Goal: Transaction & Acquisition: Purchase product/service

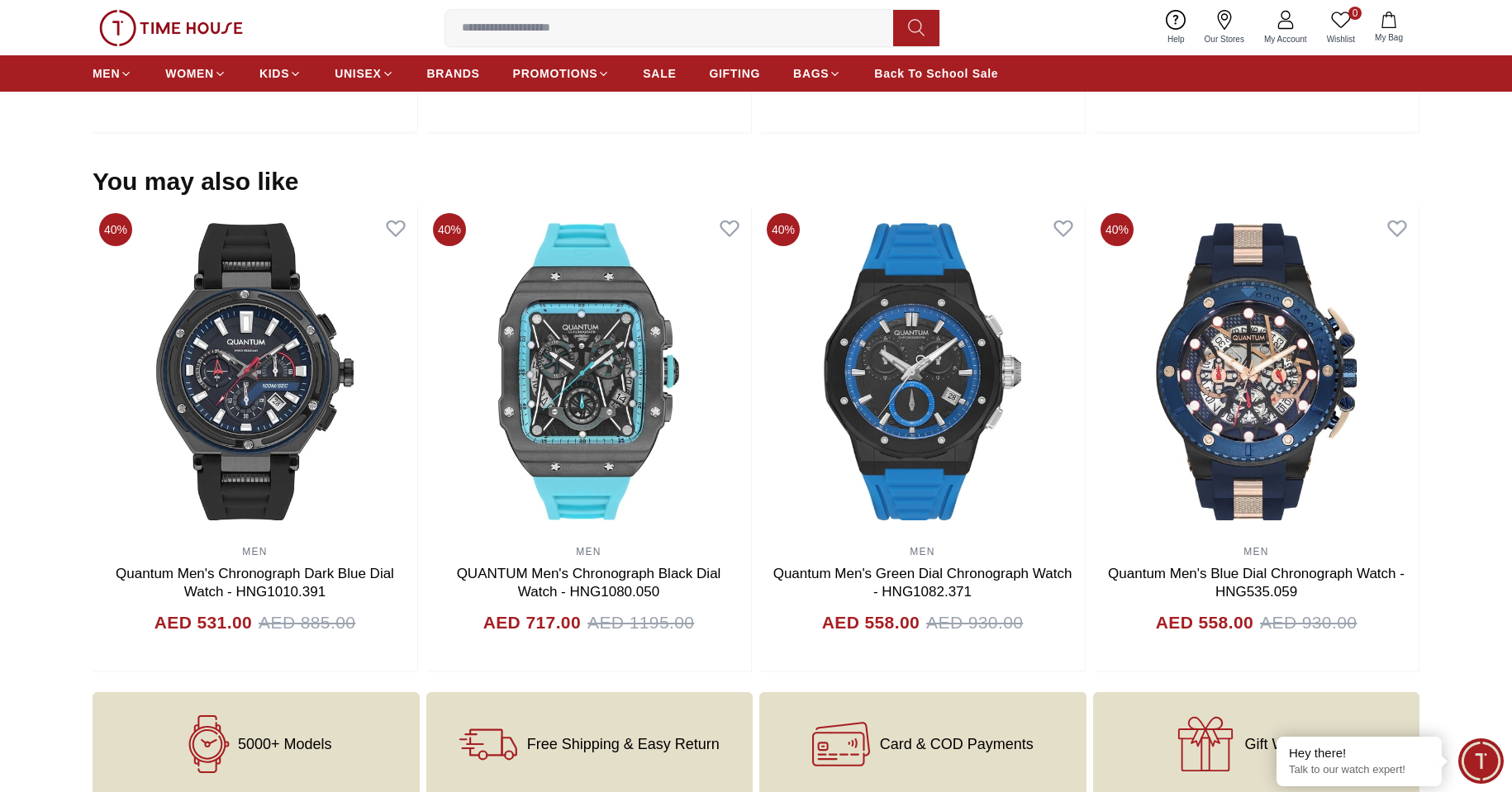
scroll to position [1215, 0]
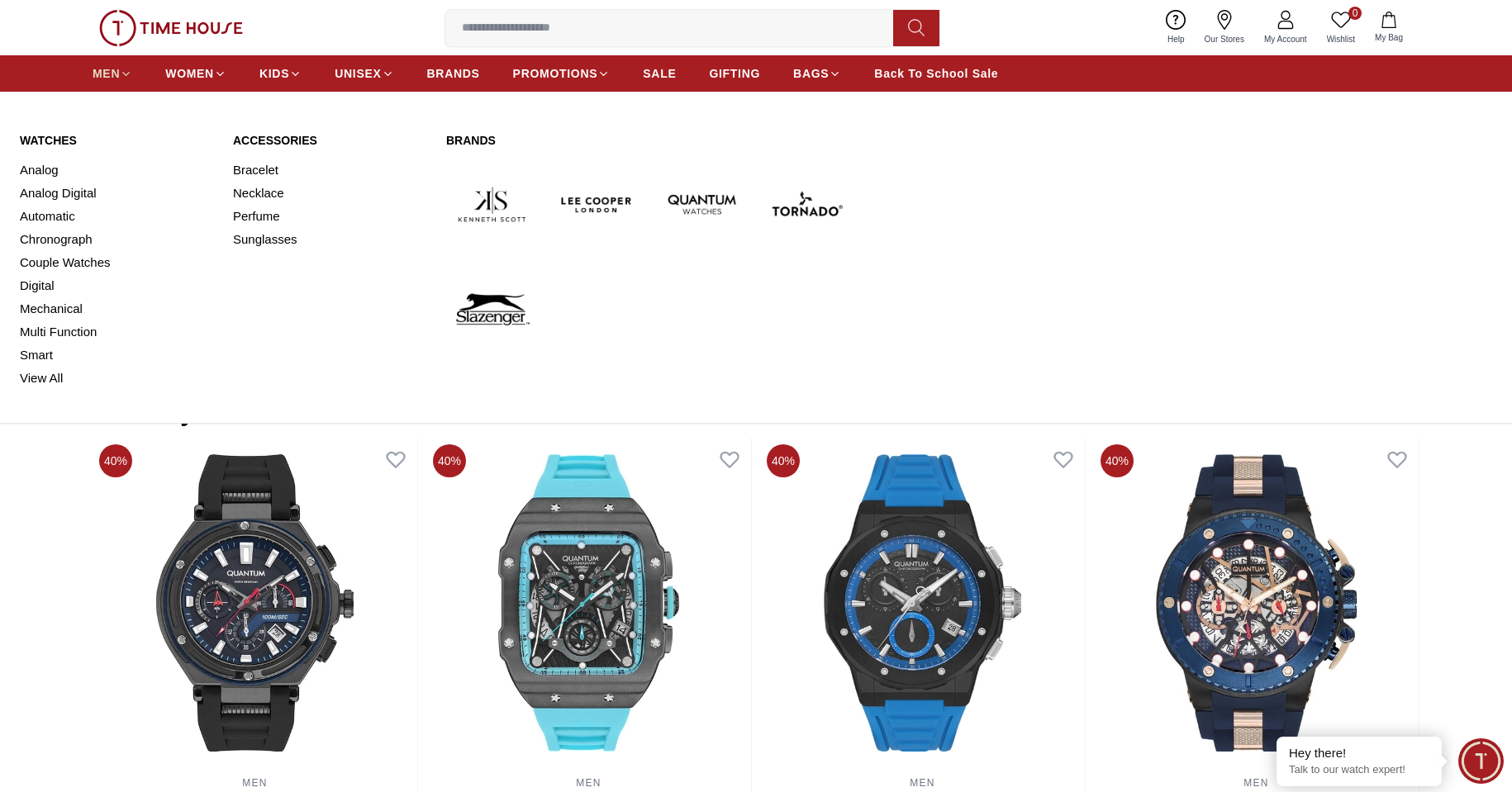
click at [104, 81] on span "MEN" at bounding box center [106, 73] width 28 height 17
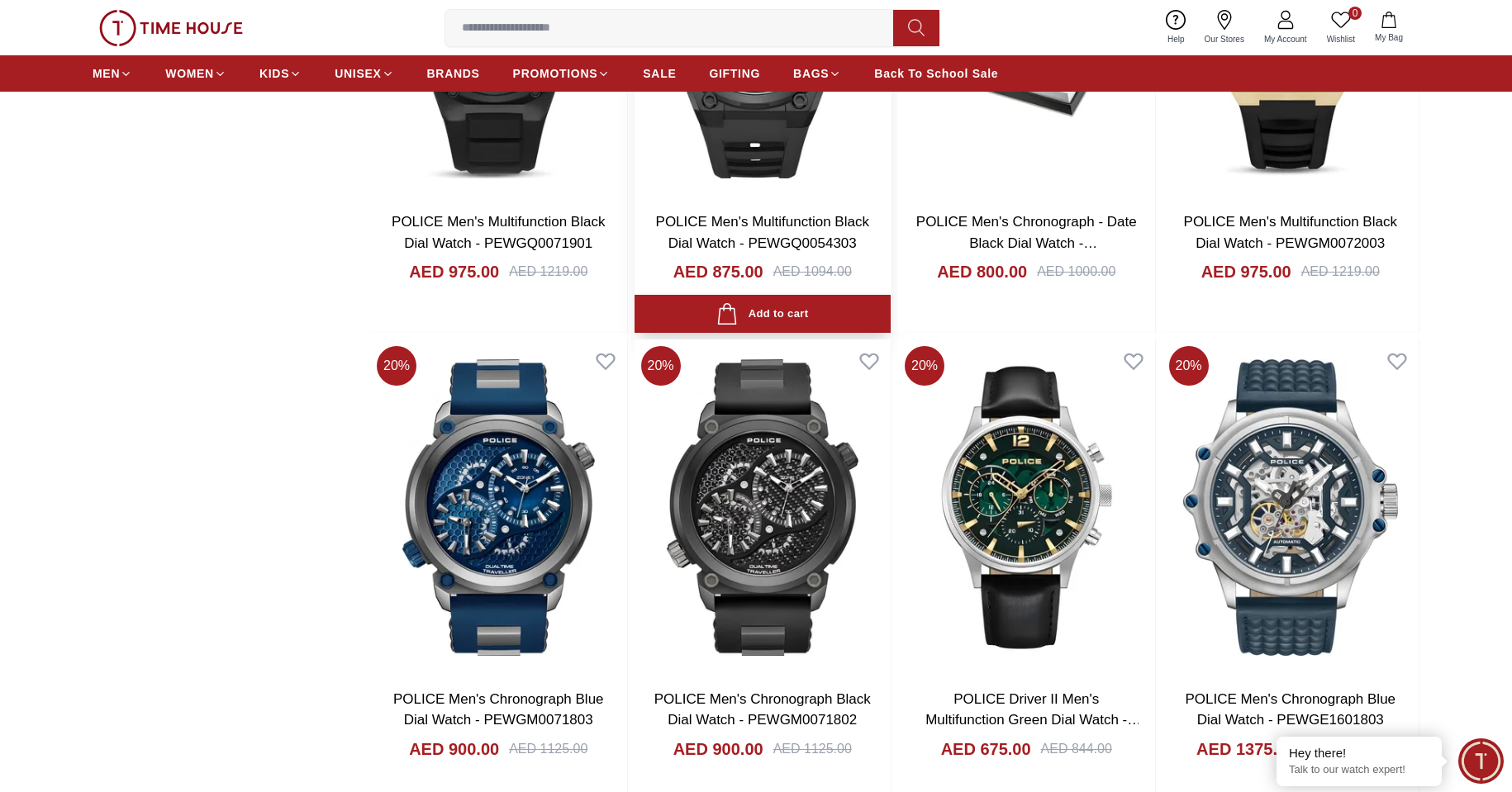
scroll to position [1900, 0]
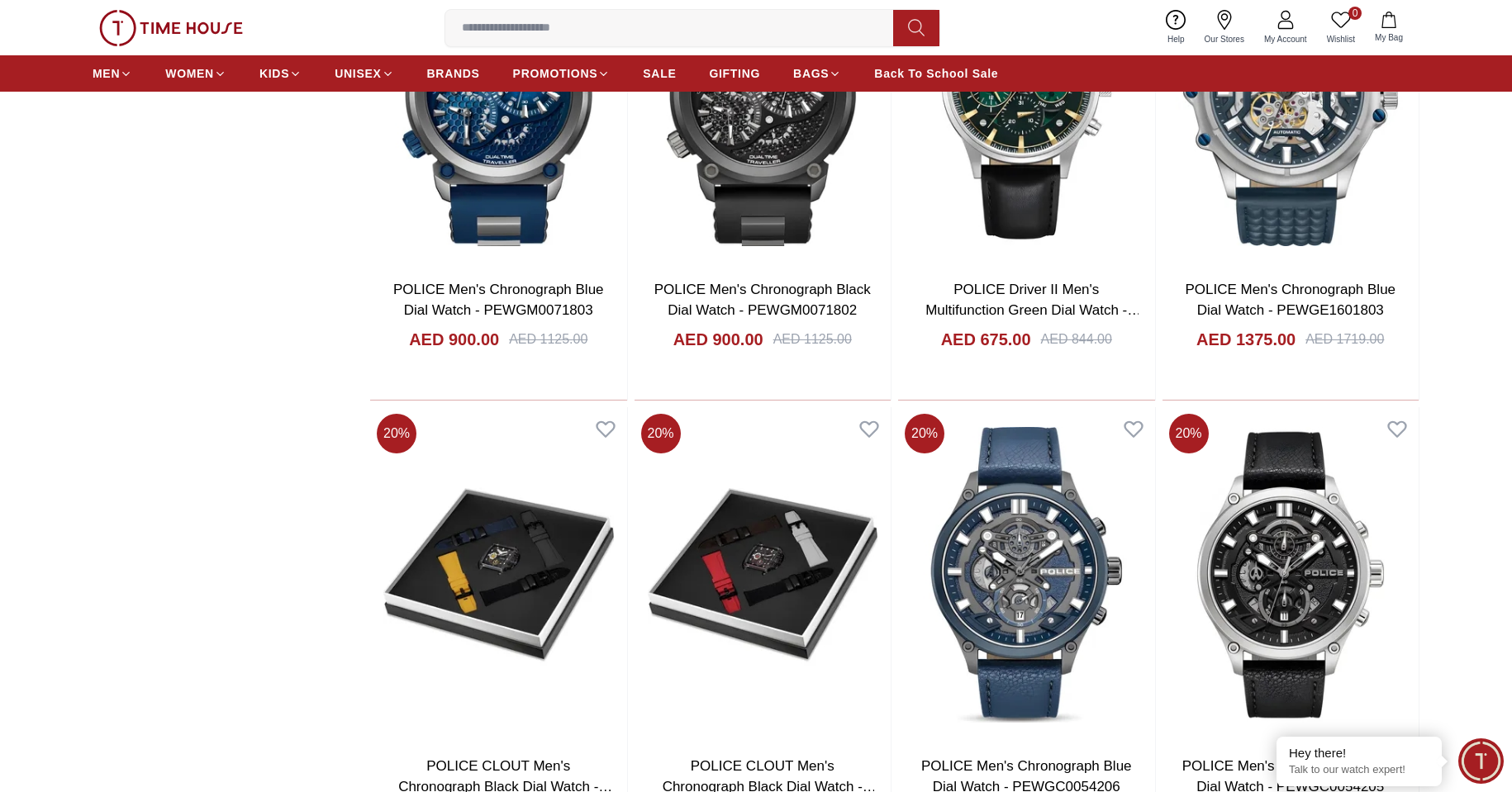
scroll to position [2230, 0]
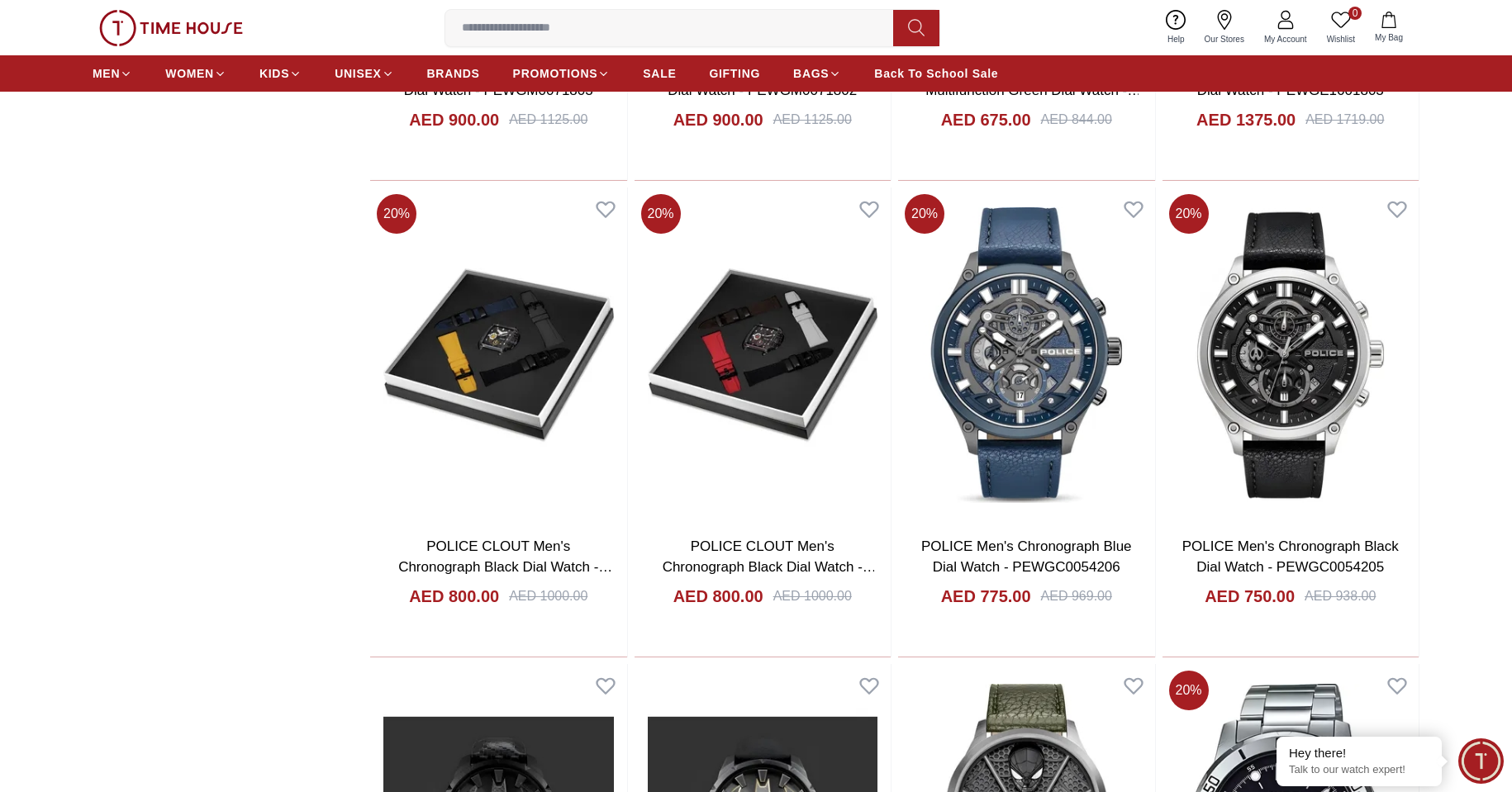
scroll to position [2396, 0]
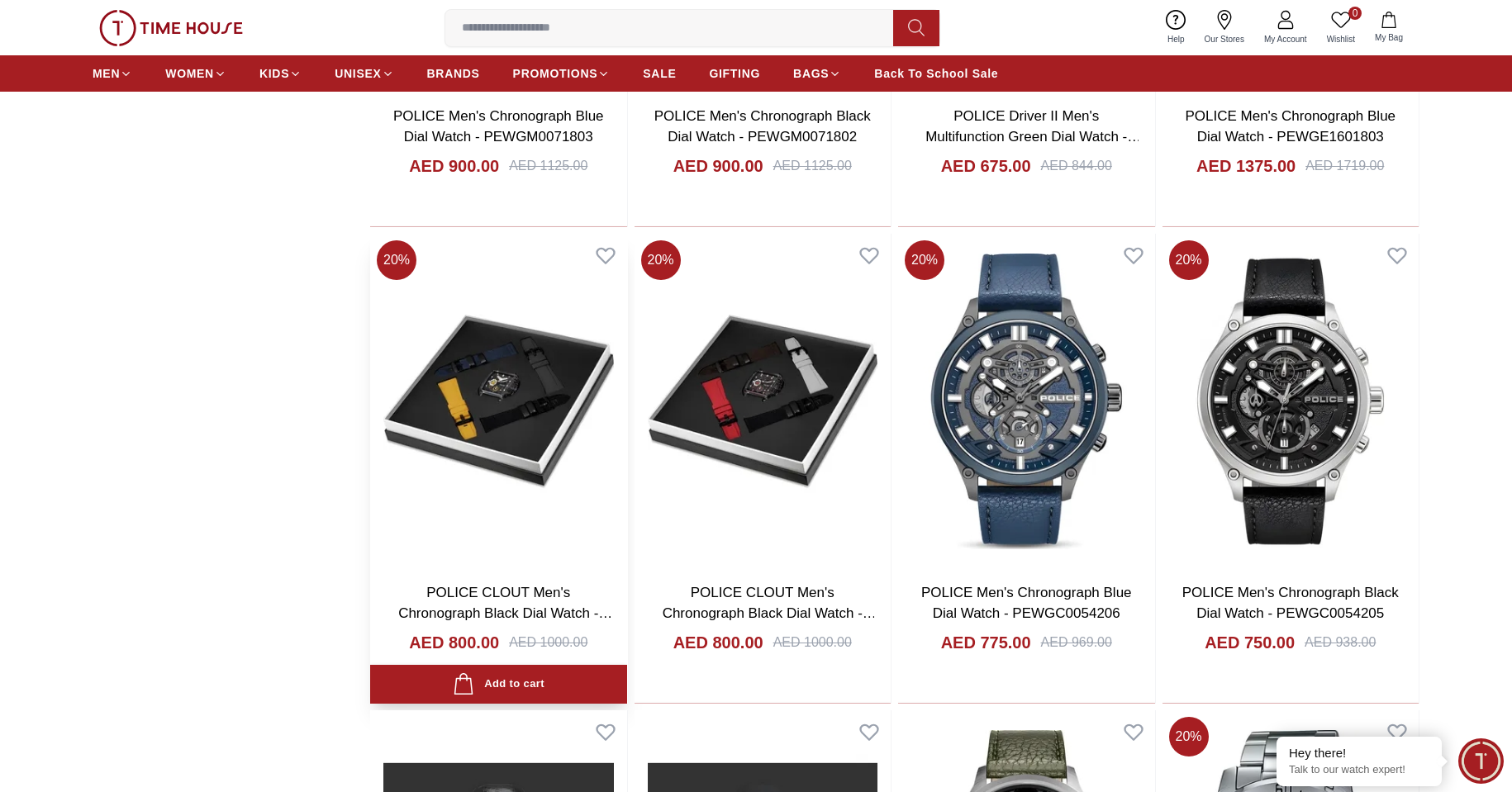
click at [549, 417] on img at bounding box center [498, 402] width 257 height 336
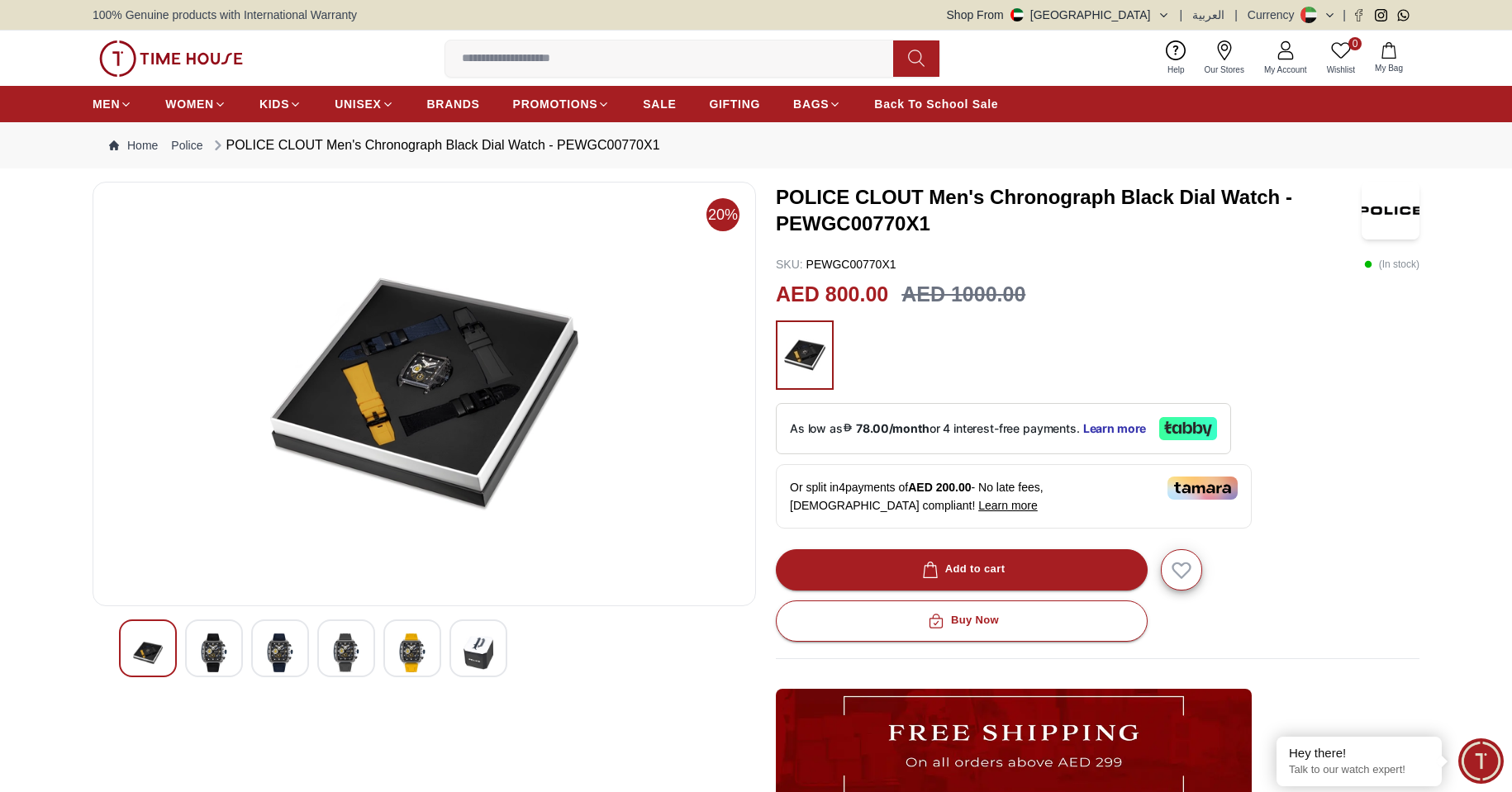
click at [362, 647] on div at bounding box center [346, 648] width 58 height 58
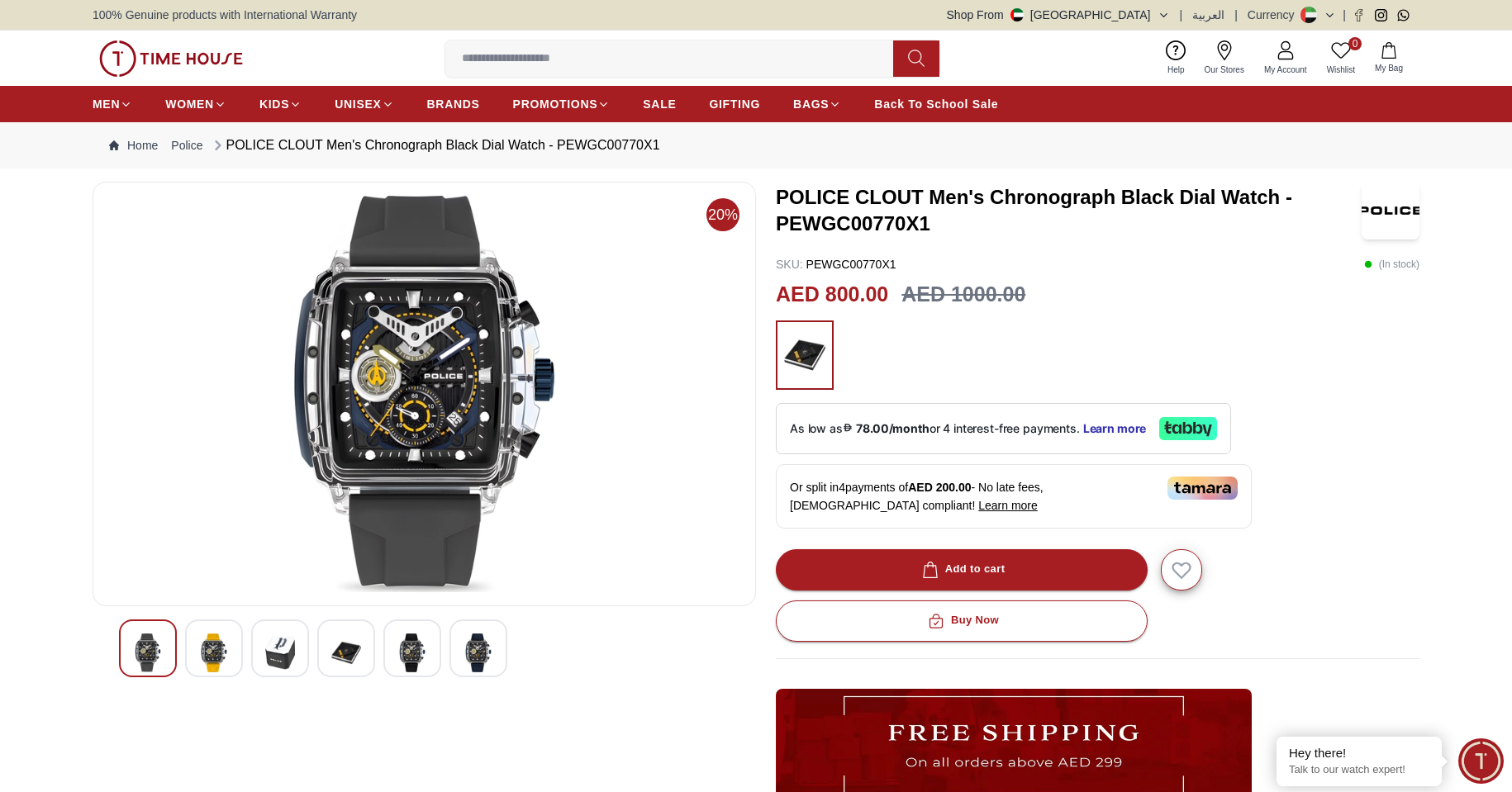
click at [406, 655] on img at bounding box center [412, 652] width 29 height 38
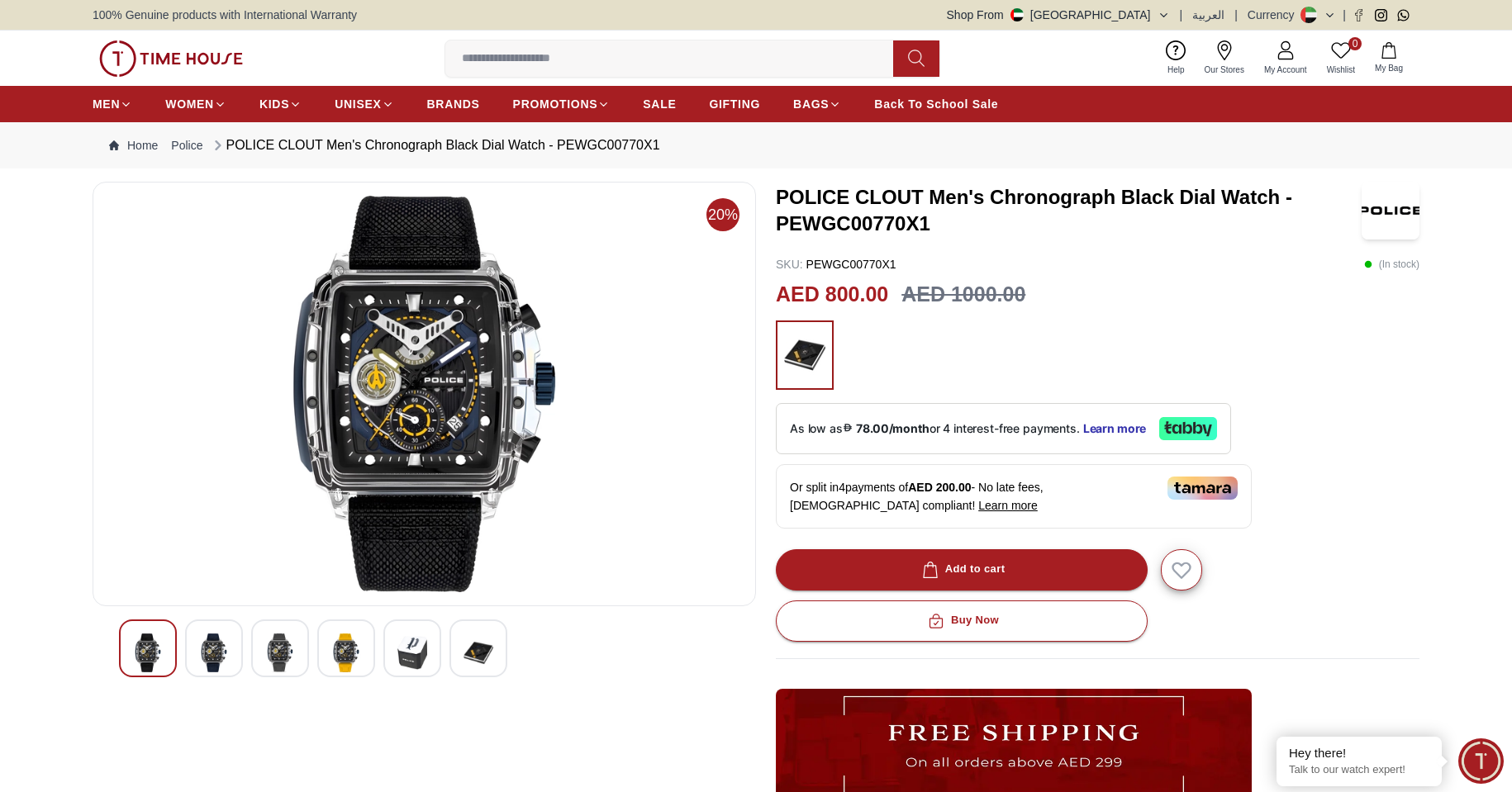
click at [360, 652] on img at bounding box center [346, 652] width 29 height 38
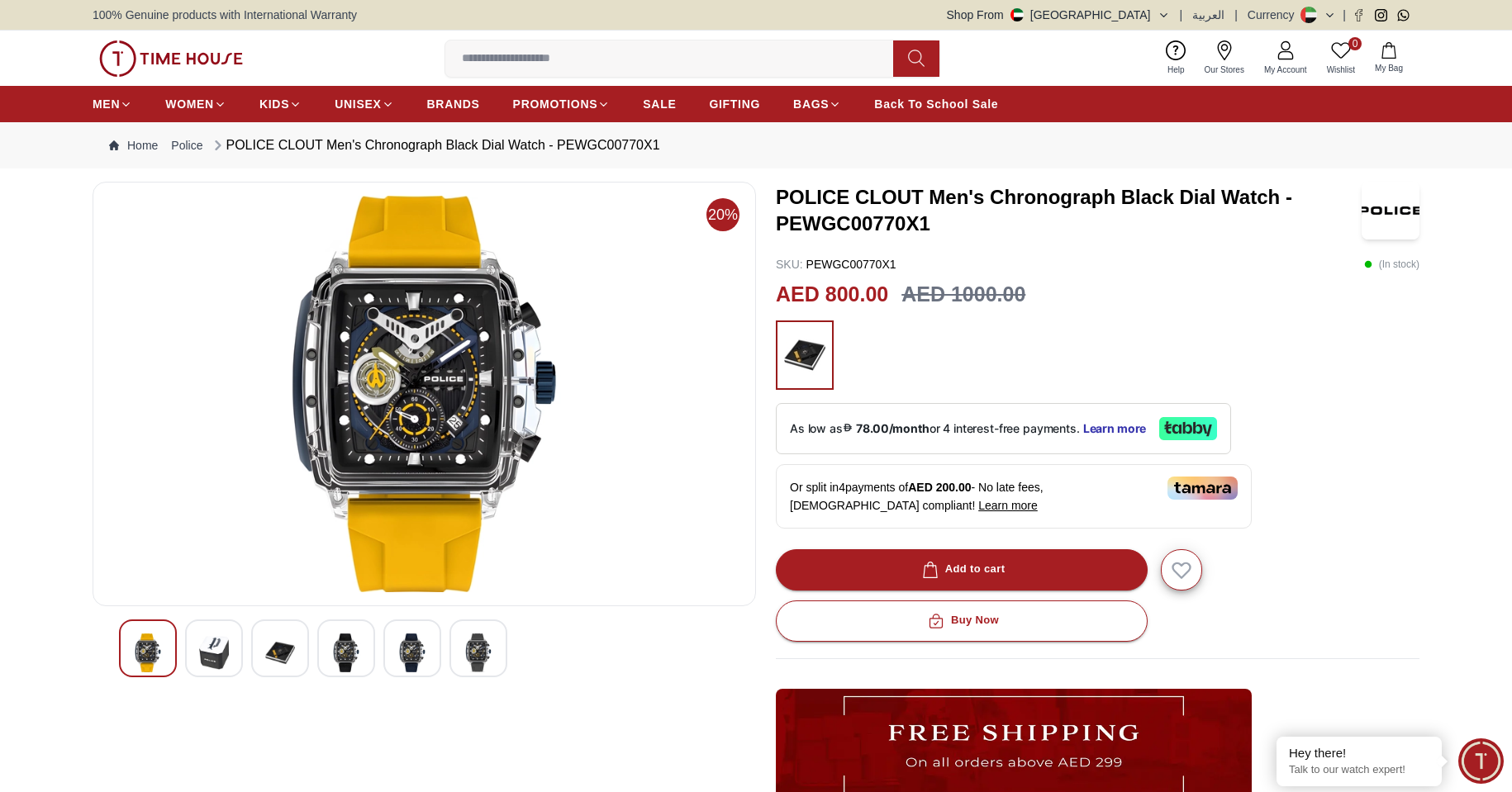
click at [403, 656] on img at bounding box center [412, 652] width 29 height 38
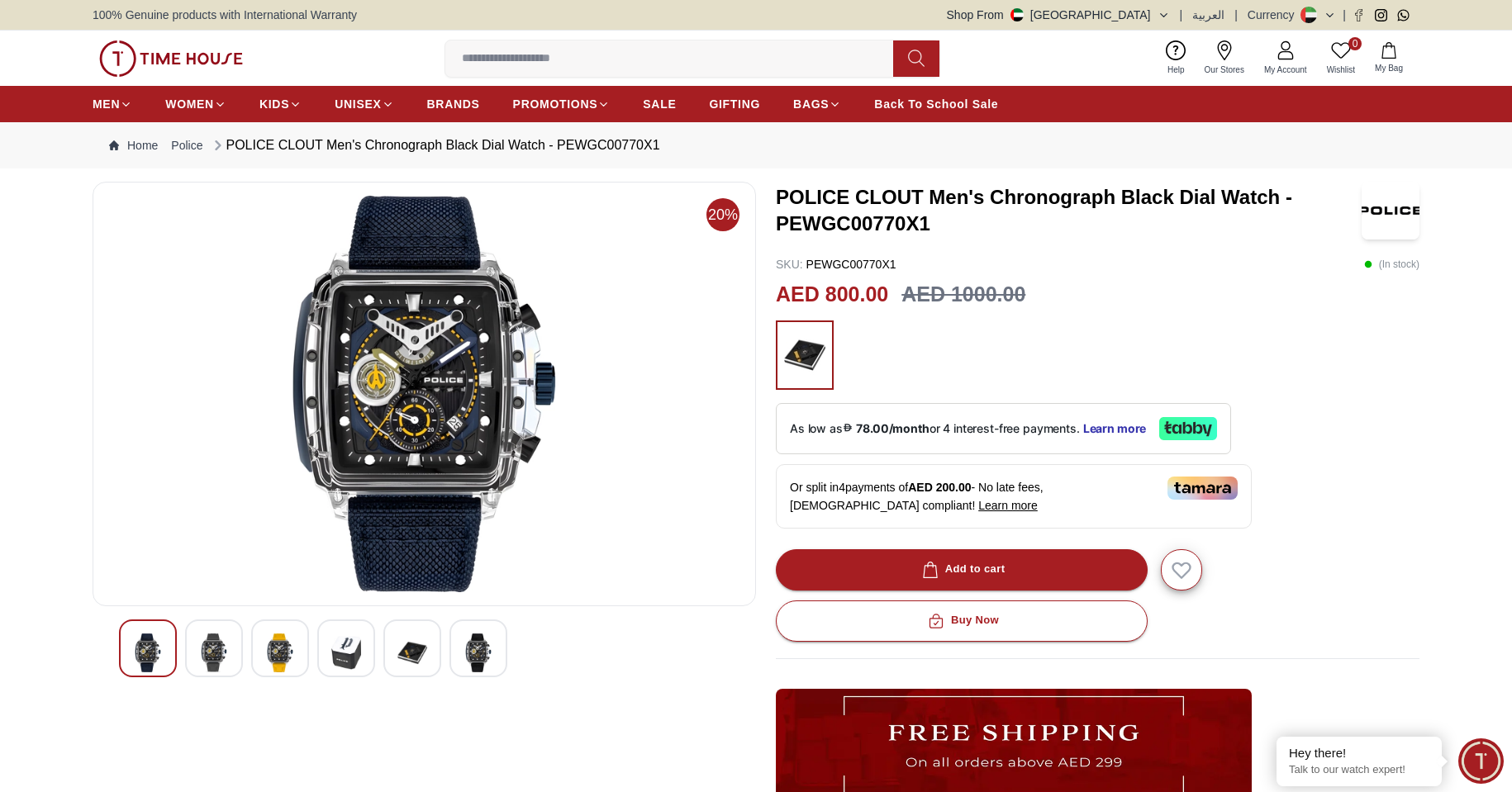
click at [479, 647] on img at bounding box center [478, 652] width 29 height 38
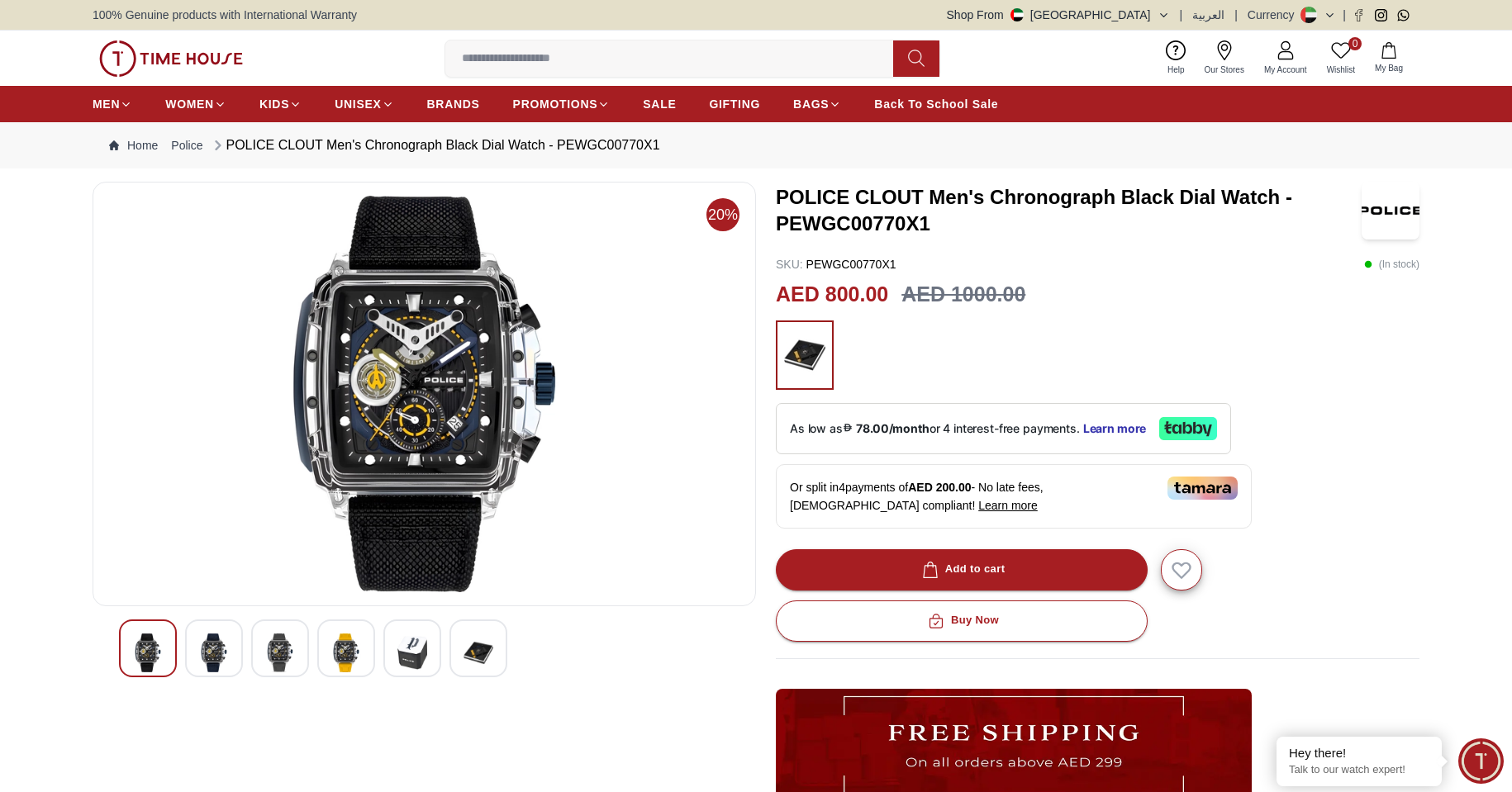
click at [427, 650] on div at bounding box center [412, 648] width 58 height 58
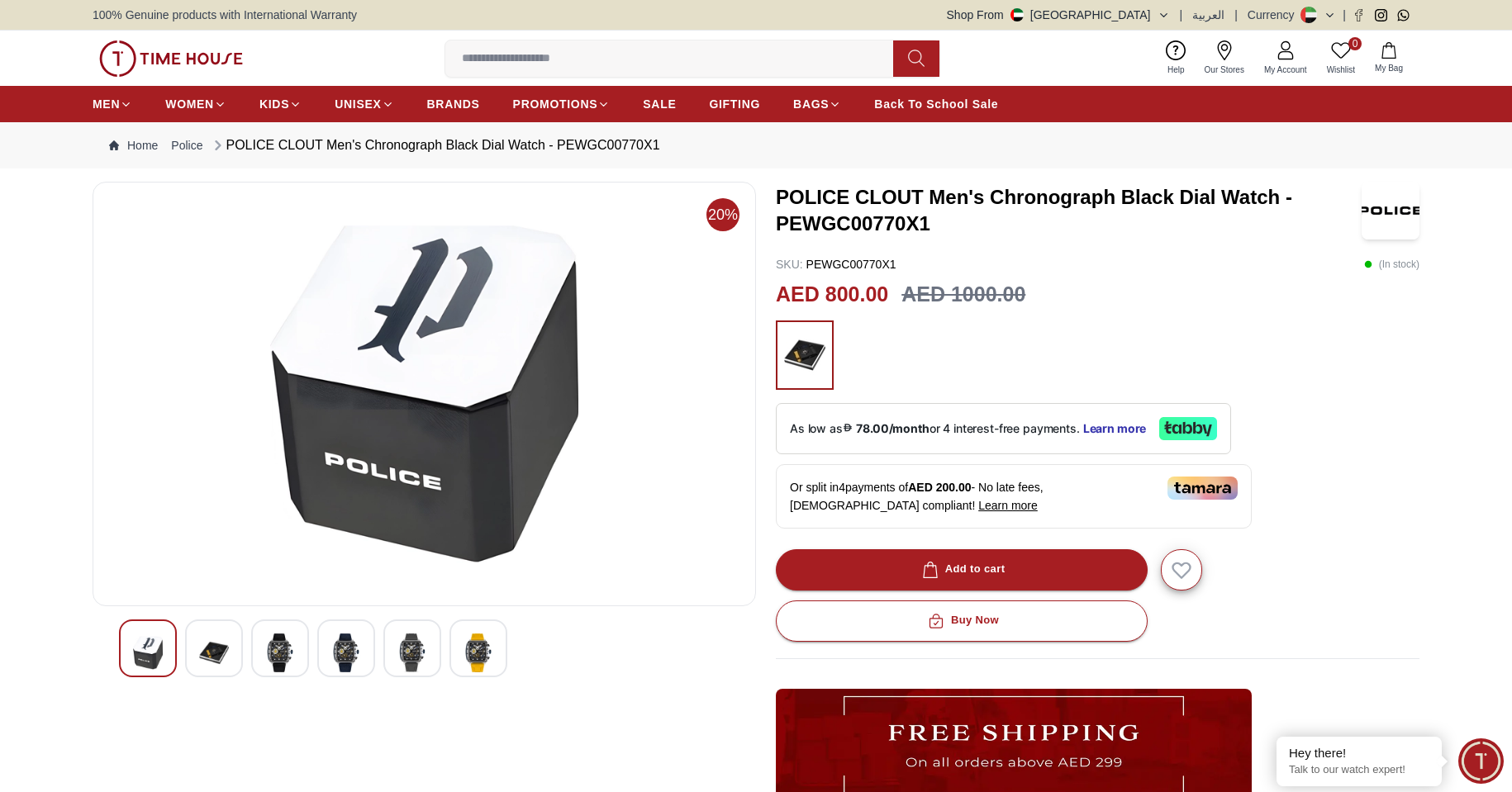
click at [142, 649] on img at bounding box center [147, 652] width 29 height 38
click at [205, 649] on img at bounding box center [213, 652] width 29 height 38
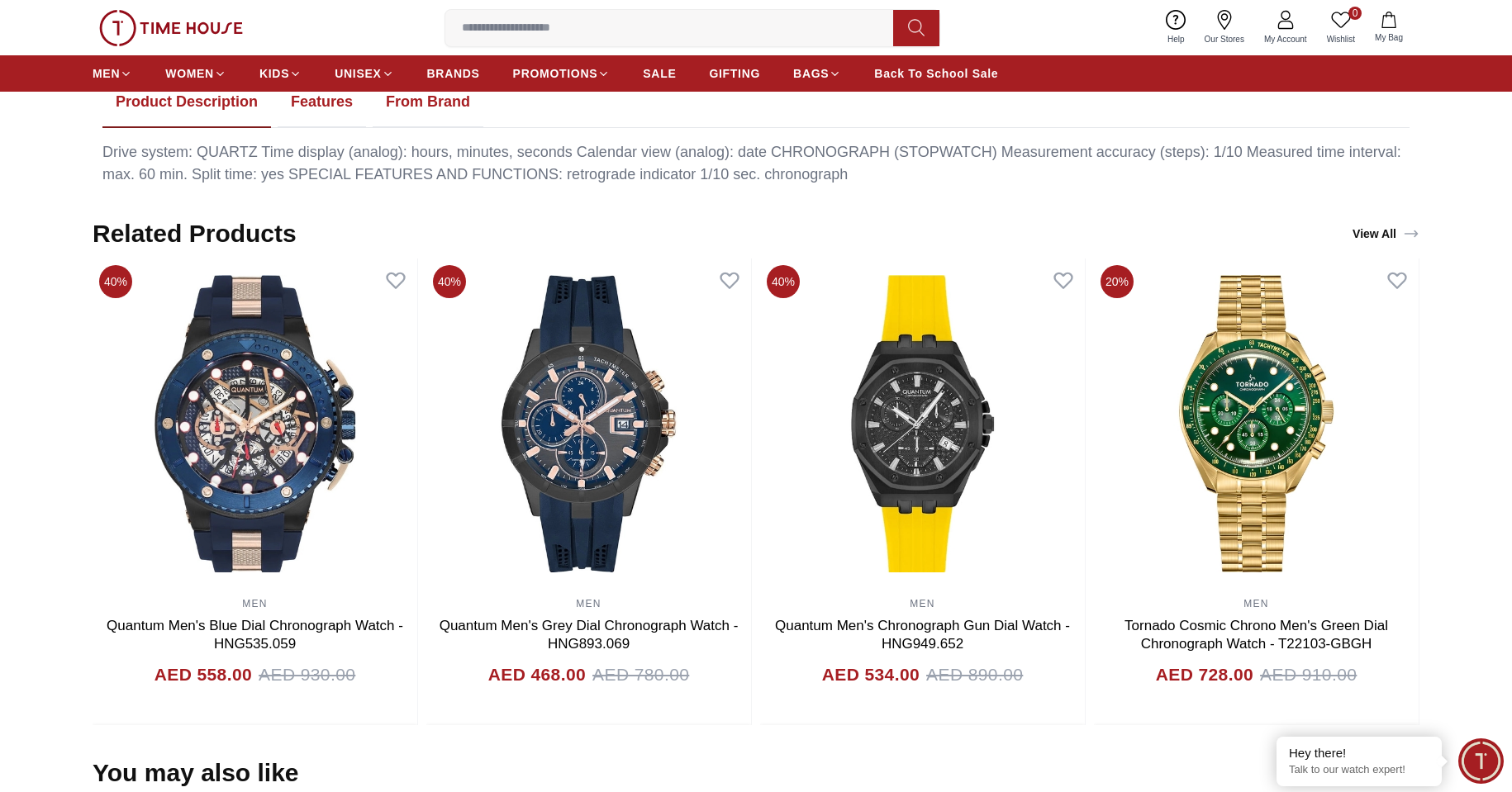
scroll to position [991, 0]
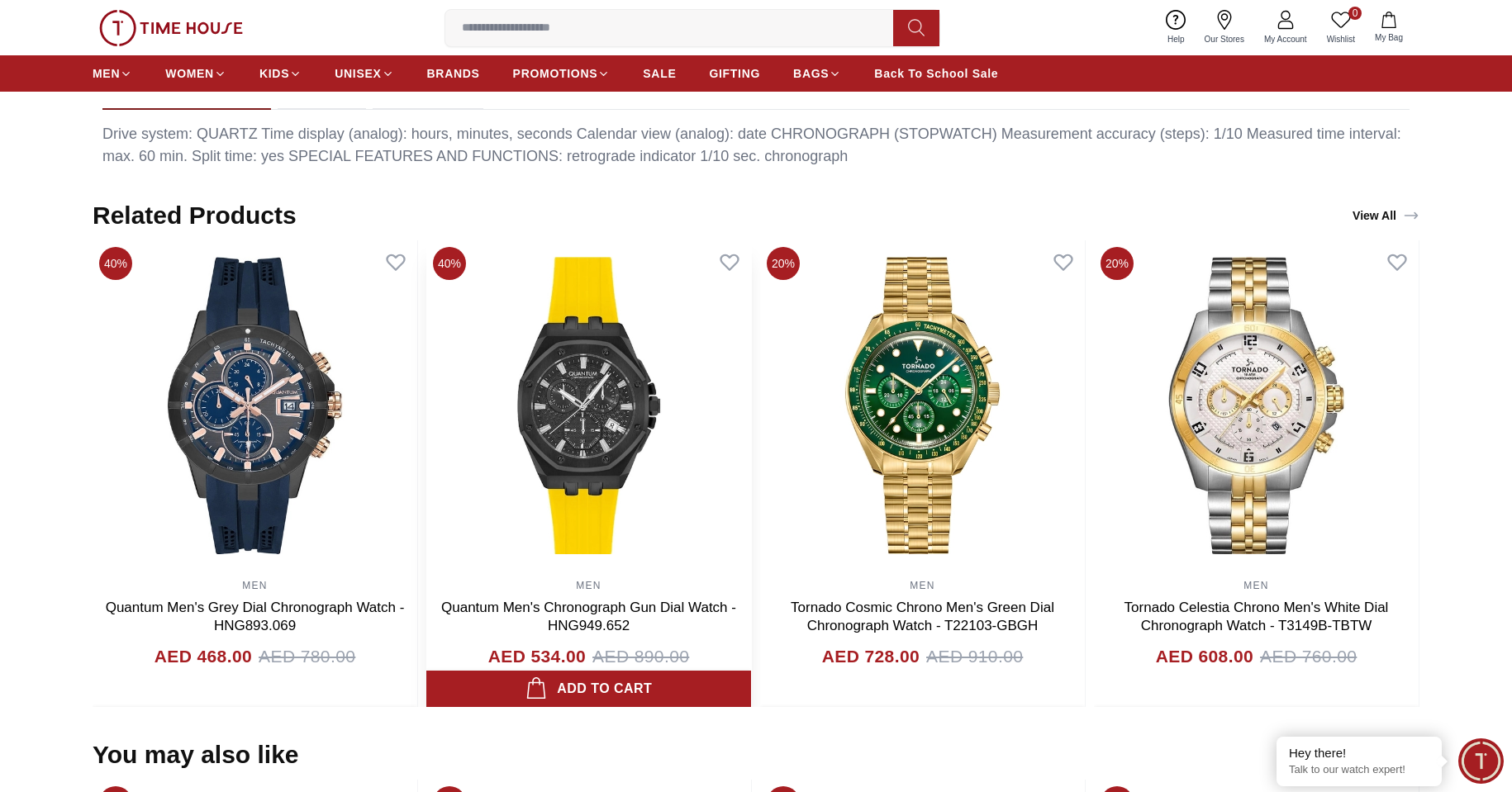
click at [620, 422] on img at bounding box center [589, 405] width 325 height 330
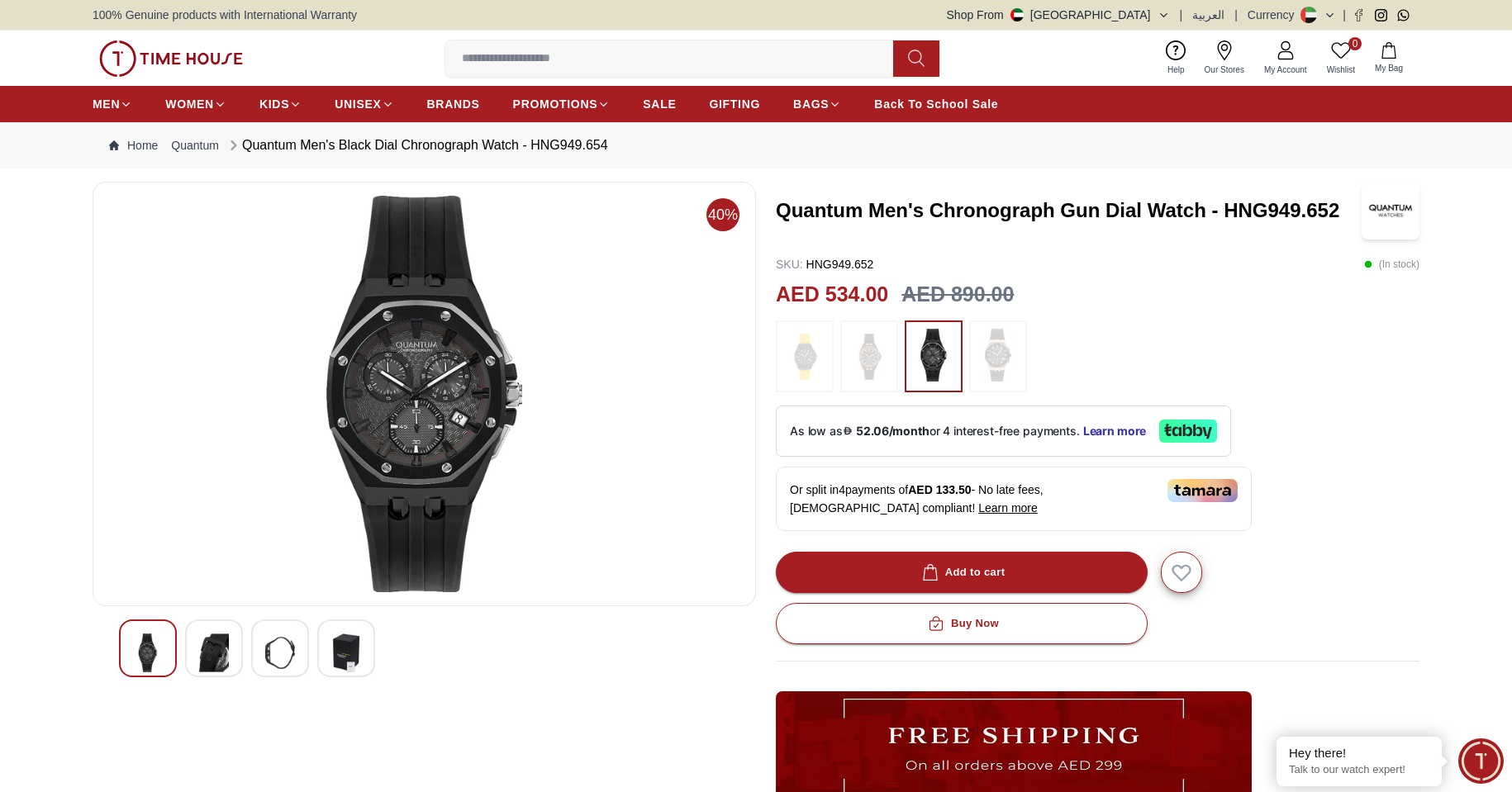
click at [280, 647] on img at bounding box center [280, 652] width 29 height 38
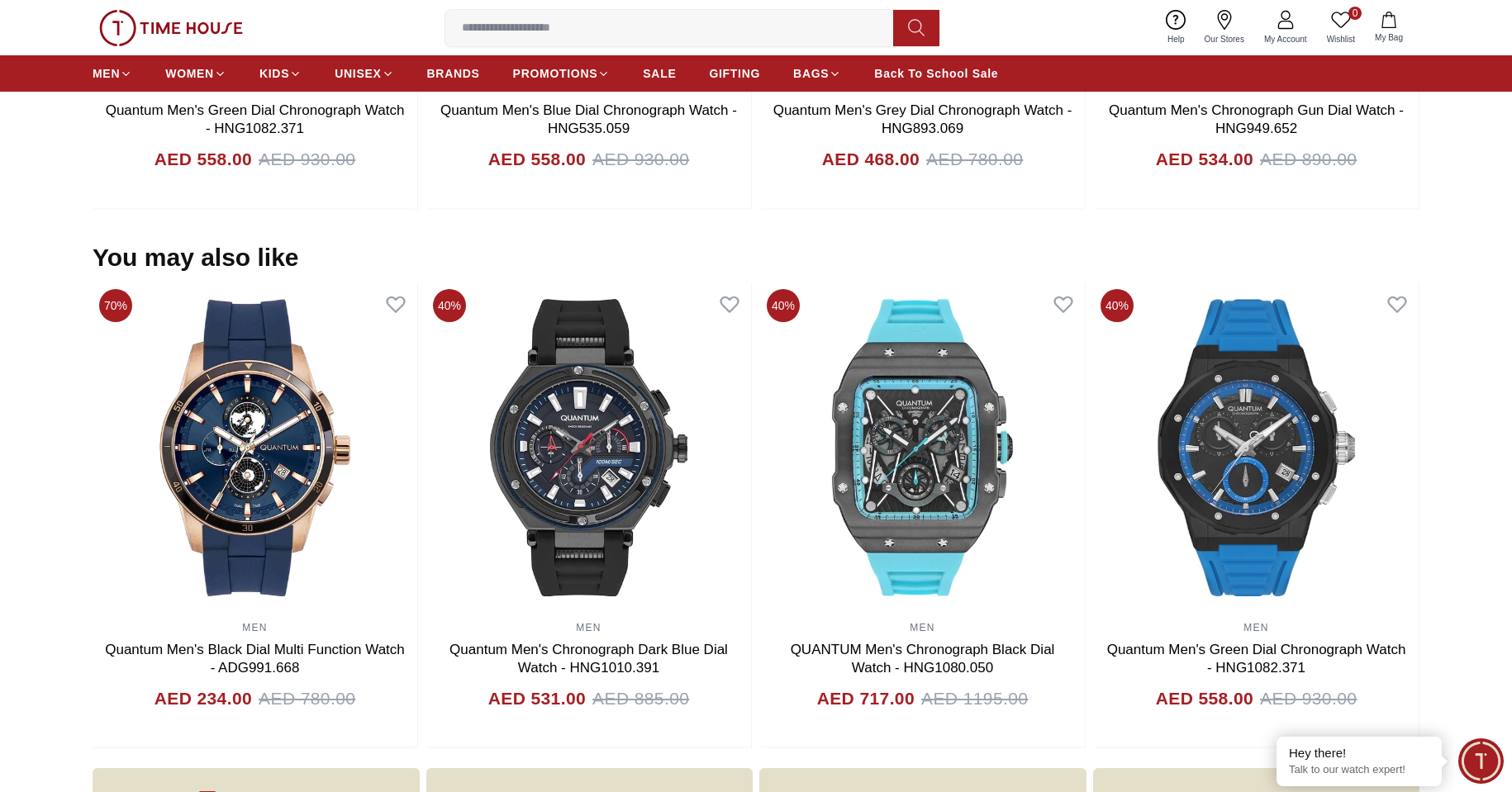
scroll to position [1652, 0]
